Goal: Check status: Check status

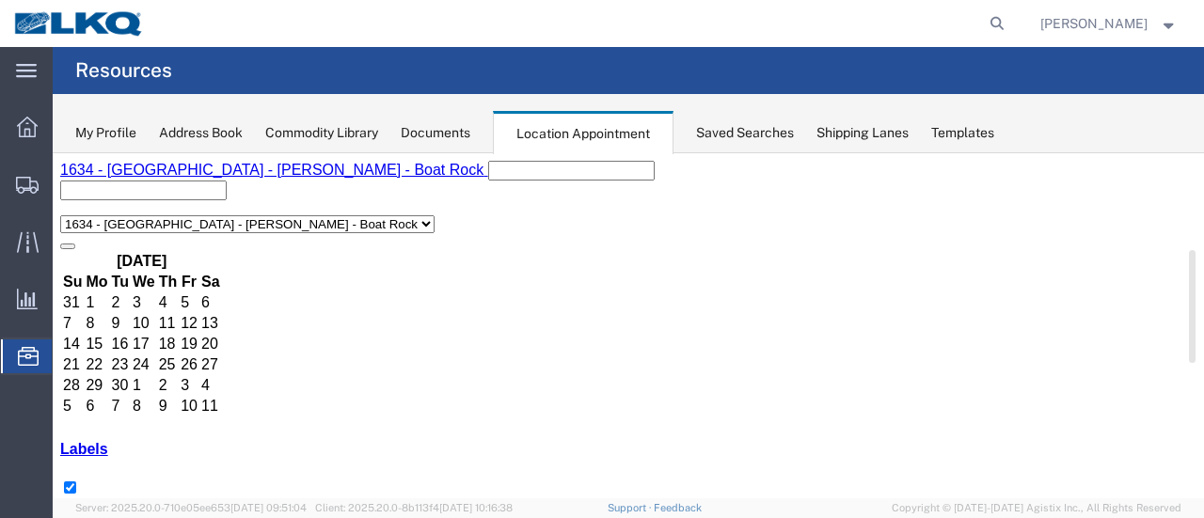
scroll to position [94, 0]
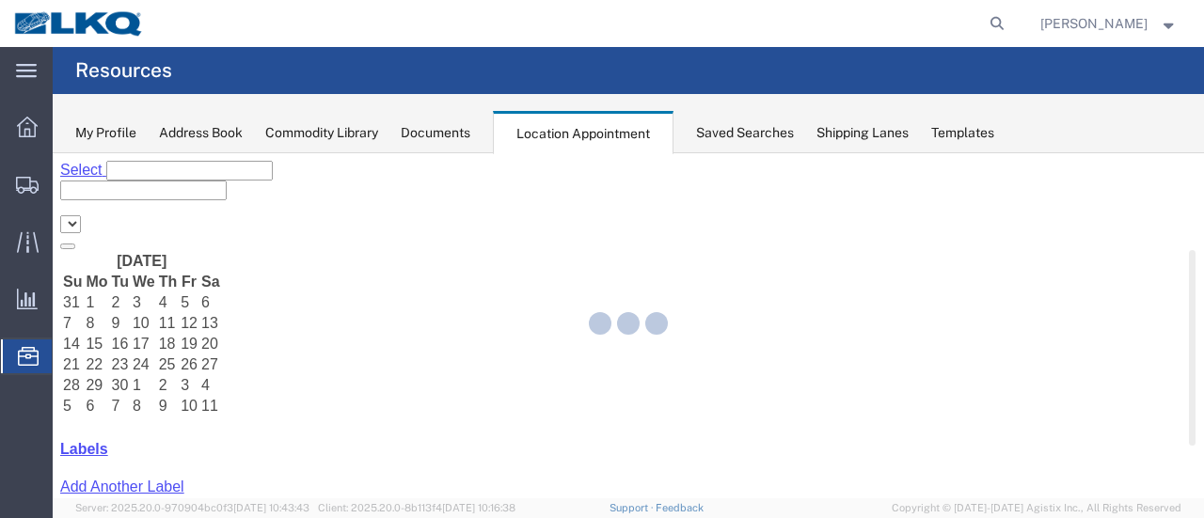
select select "28712"
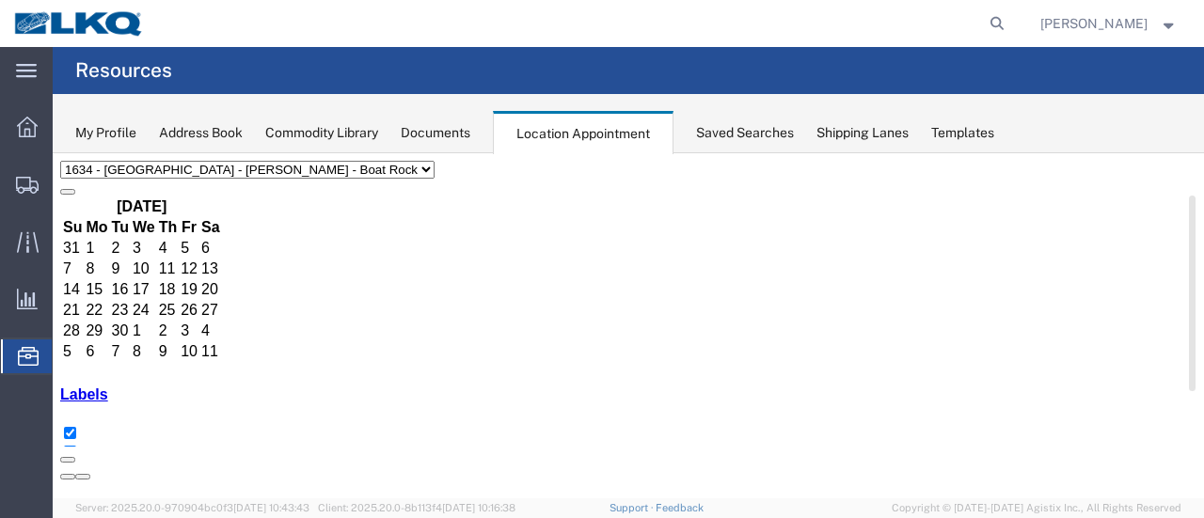
scroll to position [94, 0]
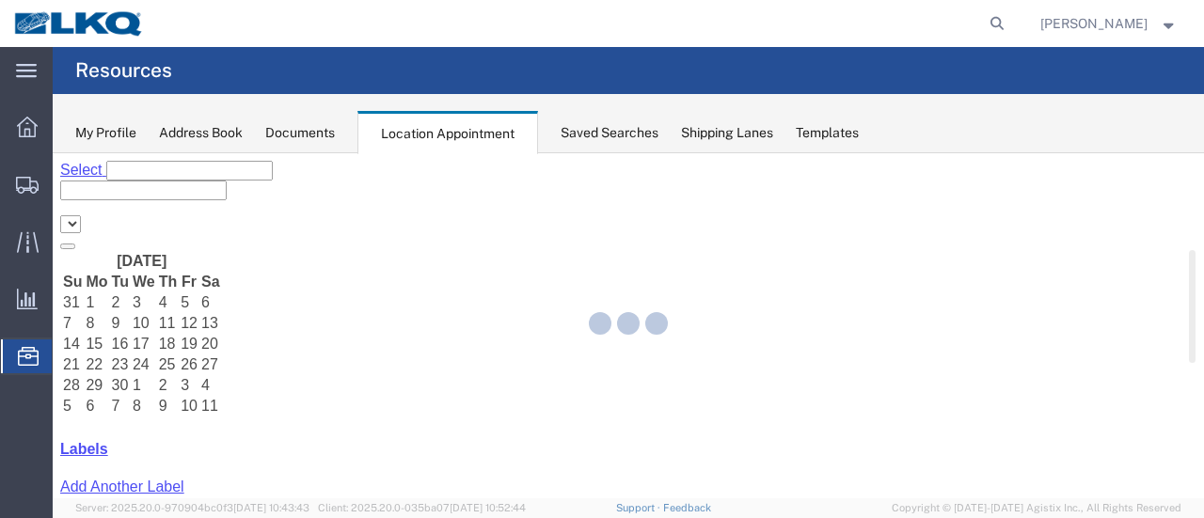
select select "28712"
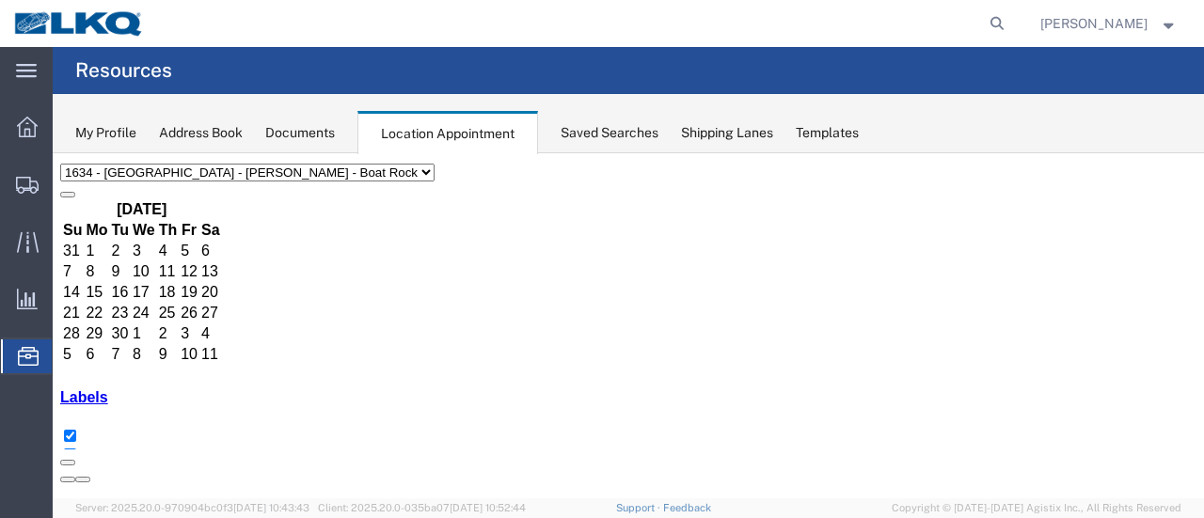
scroll to position [94, 0]
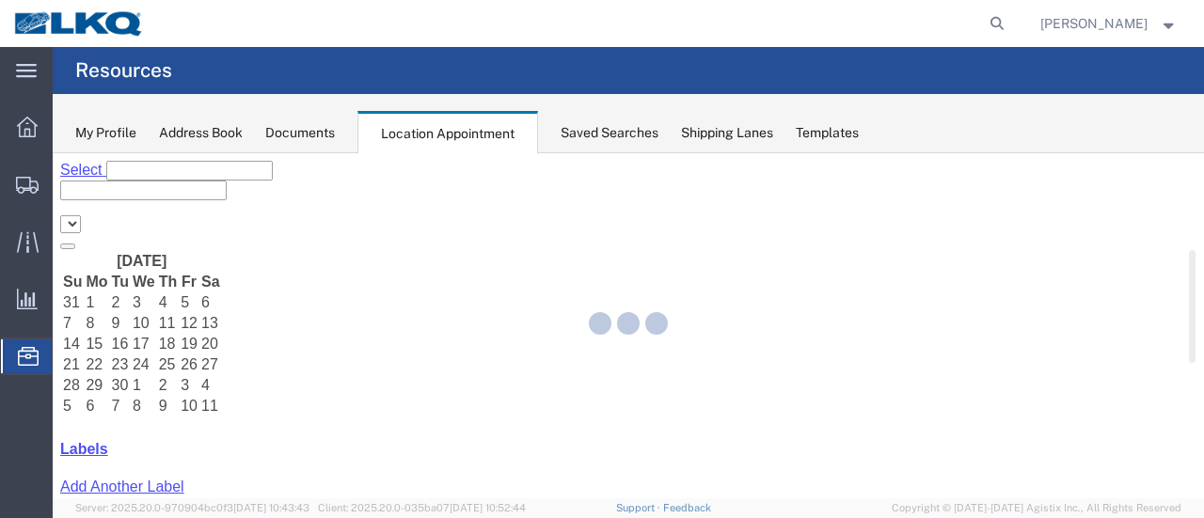
select select "28712"
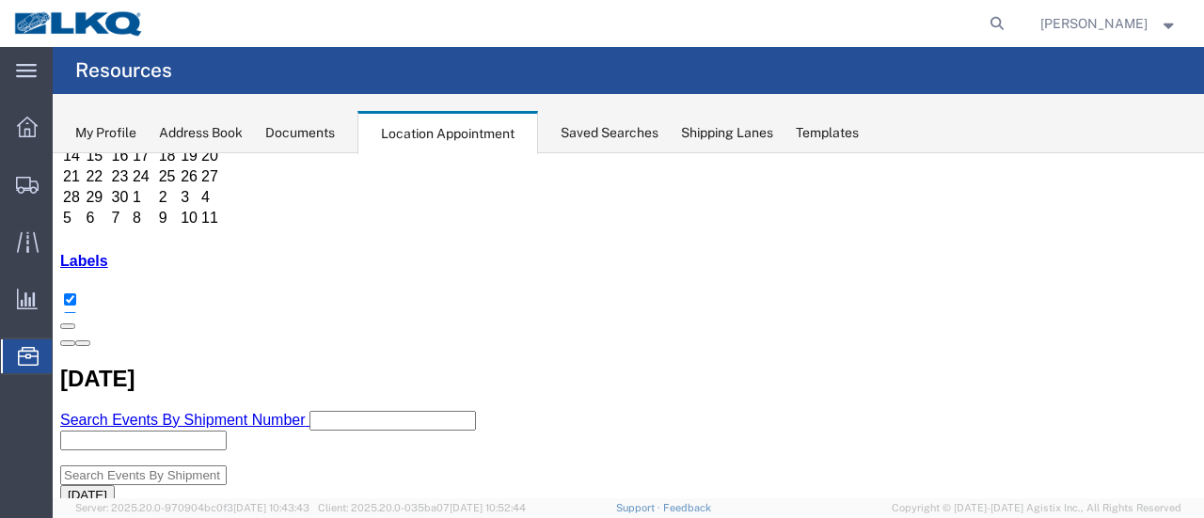
scroll to position [94, 0]
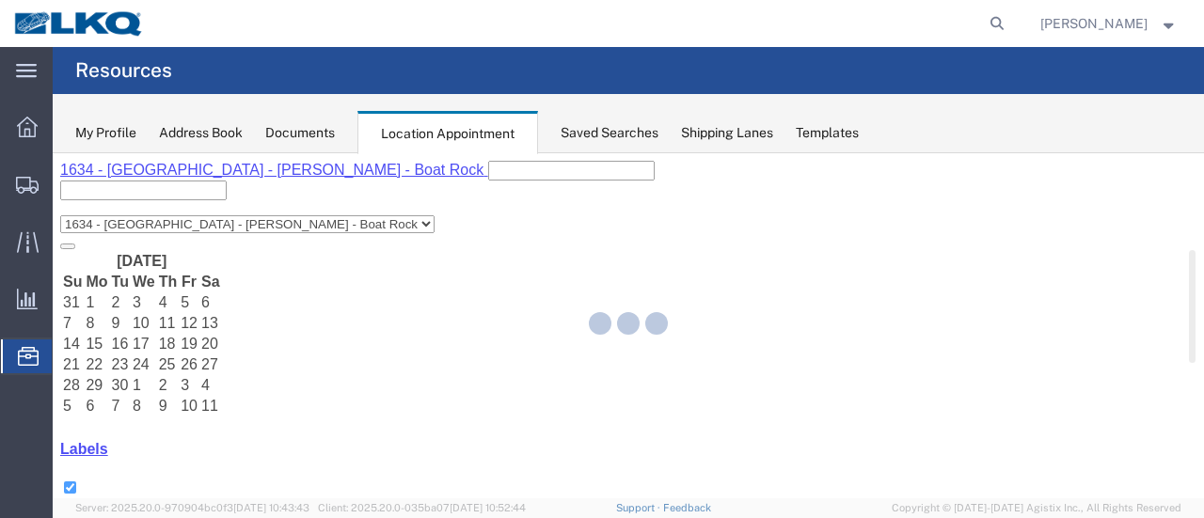
select select "28712"
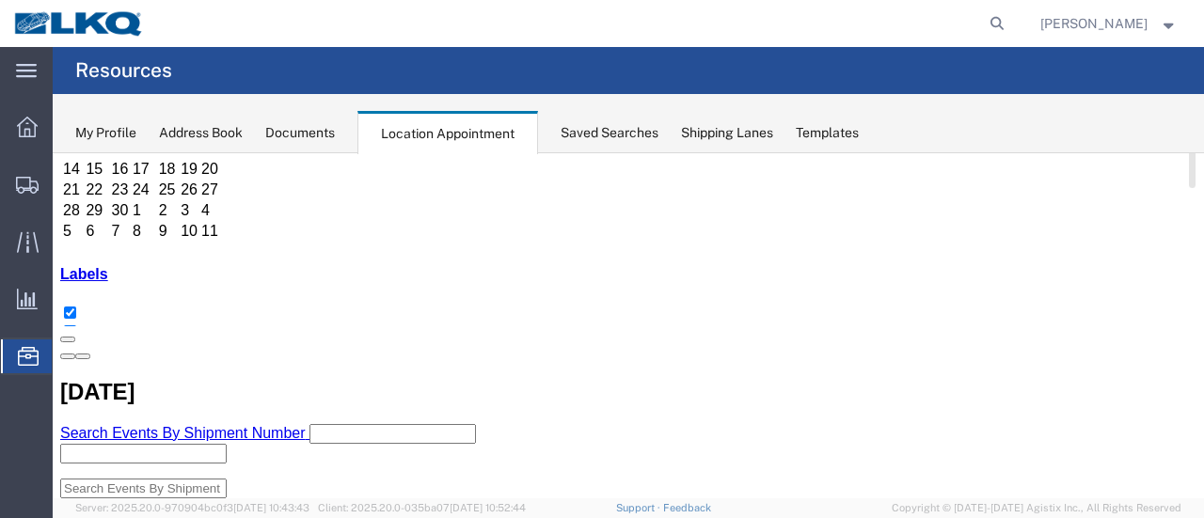
scroll to position [282, 0]
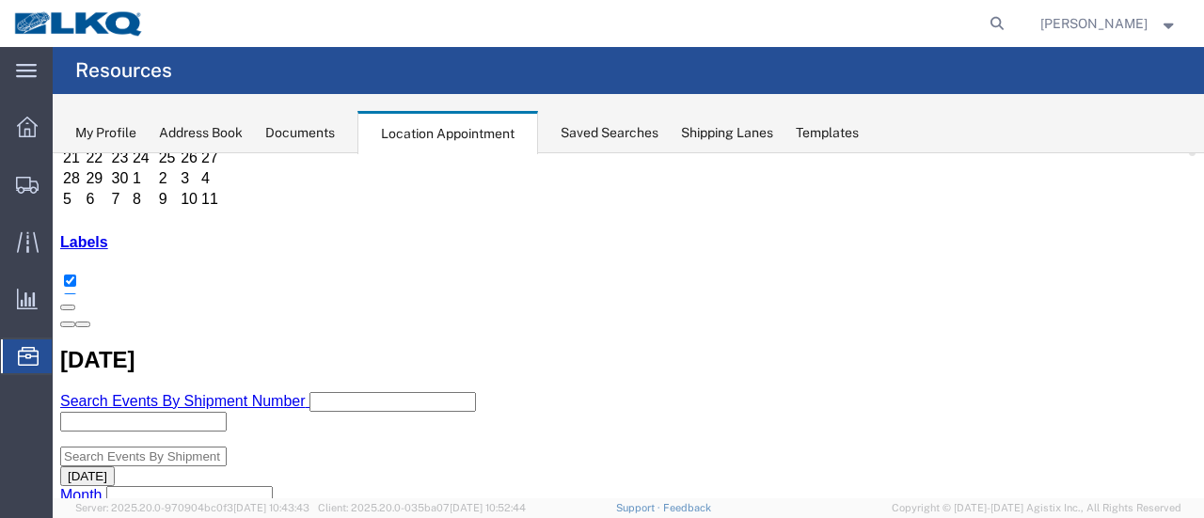
scroll to position [94, 0]
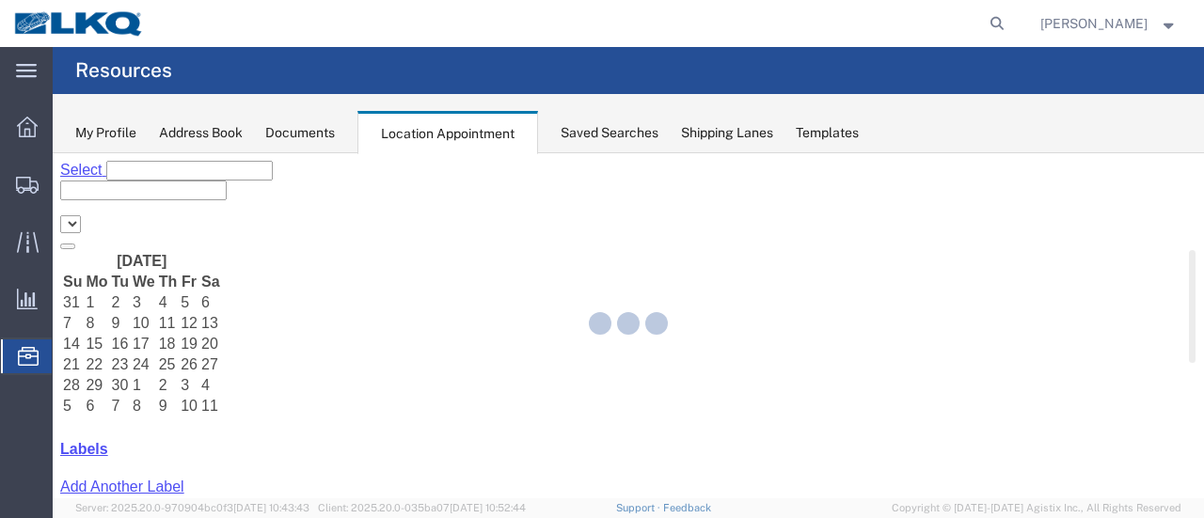
select select "28712"
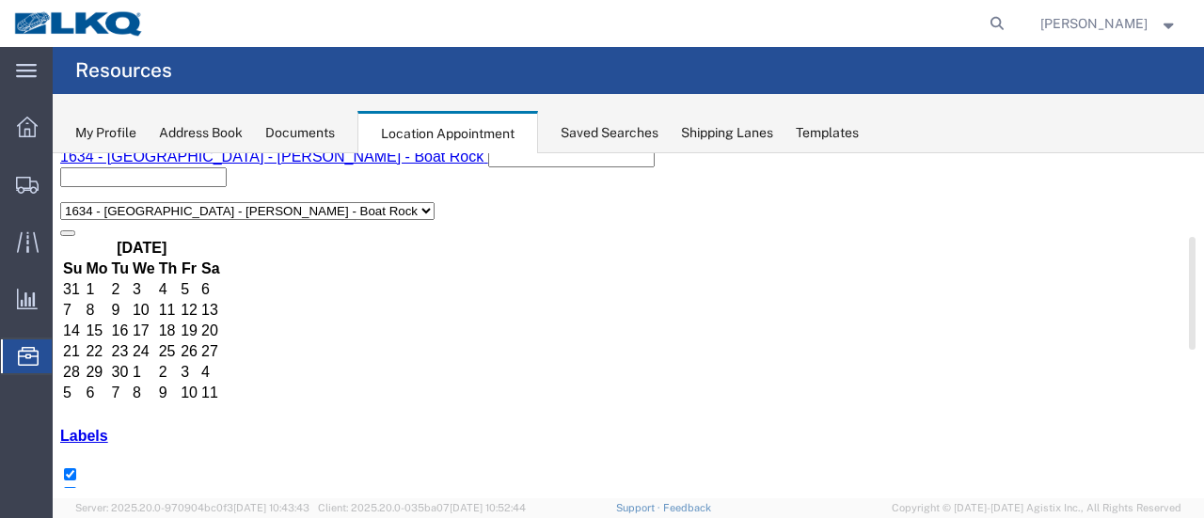
scroll to position [94, 0]
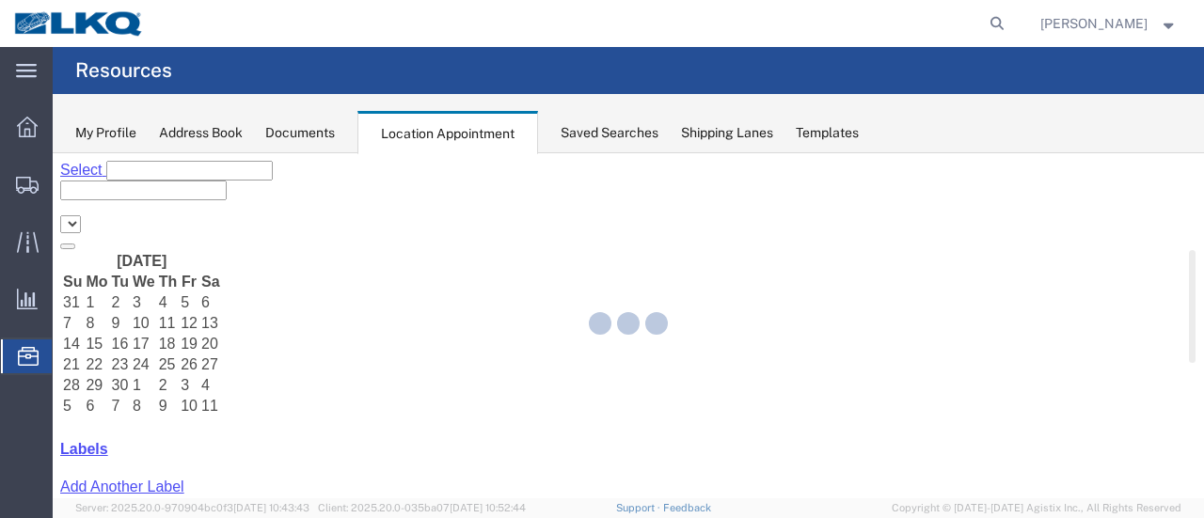
select select "28712"
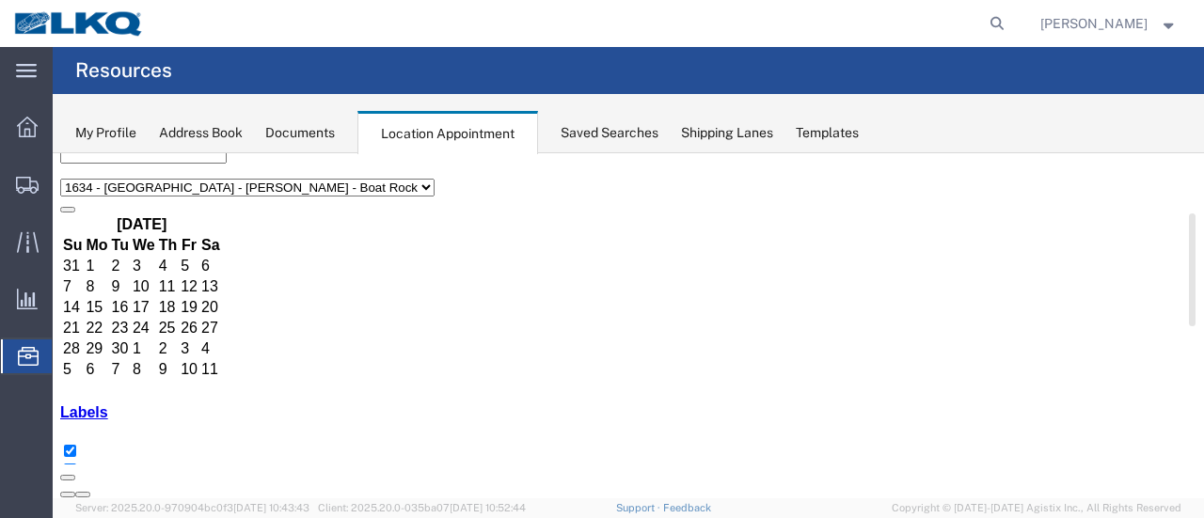
scroll to position [94, 0]
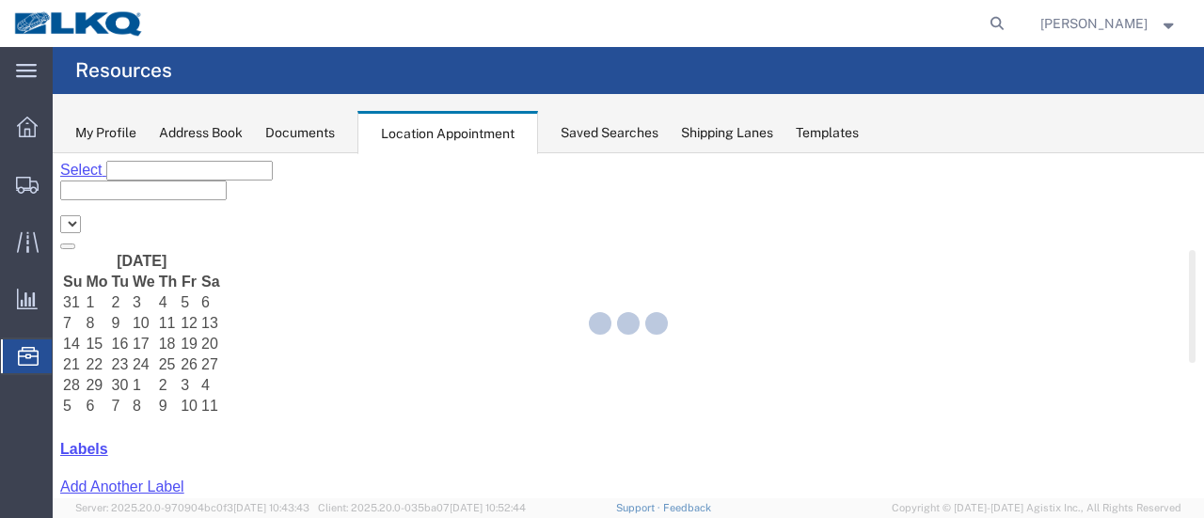
select select "28712"
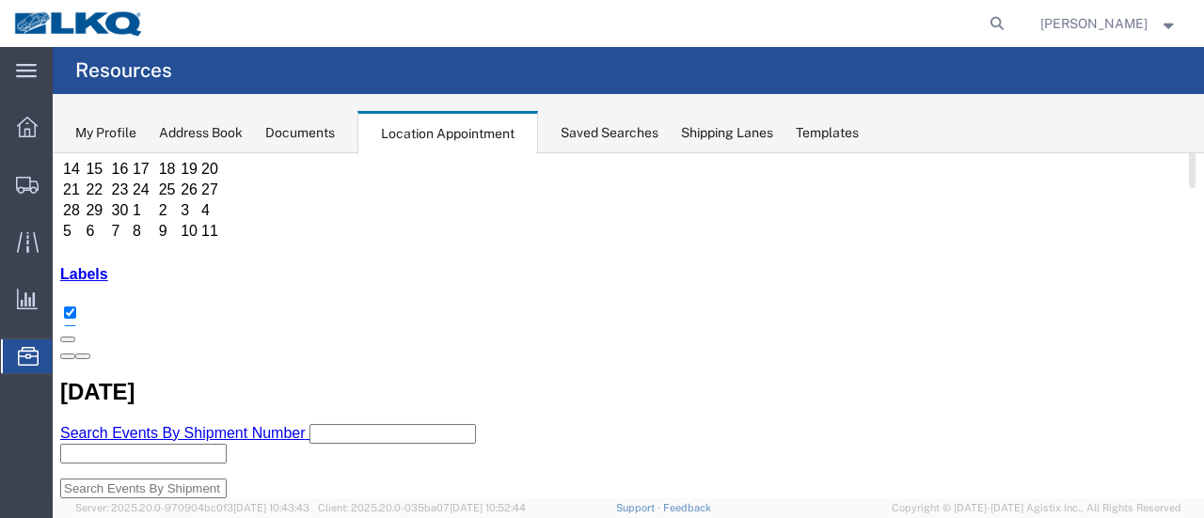
scroll to position [94, 0]
